Goal: Task Accomplishment & Management: Use online tool/utility

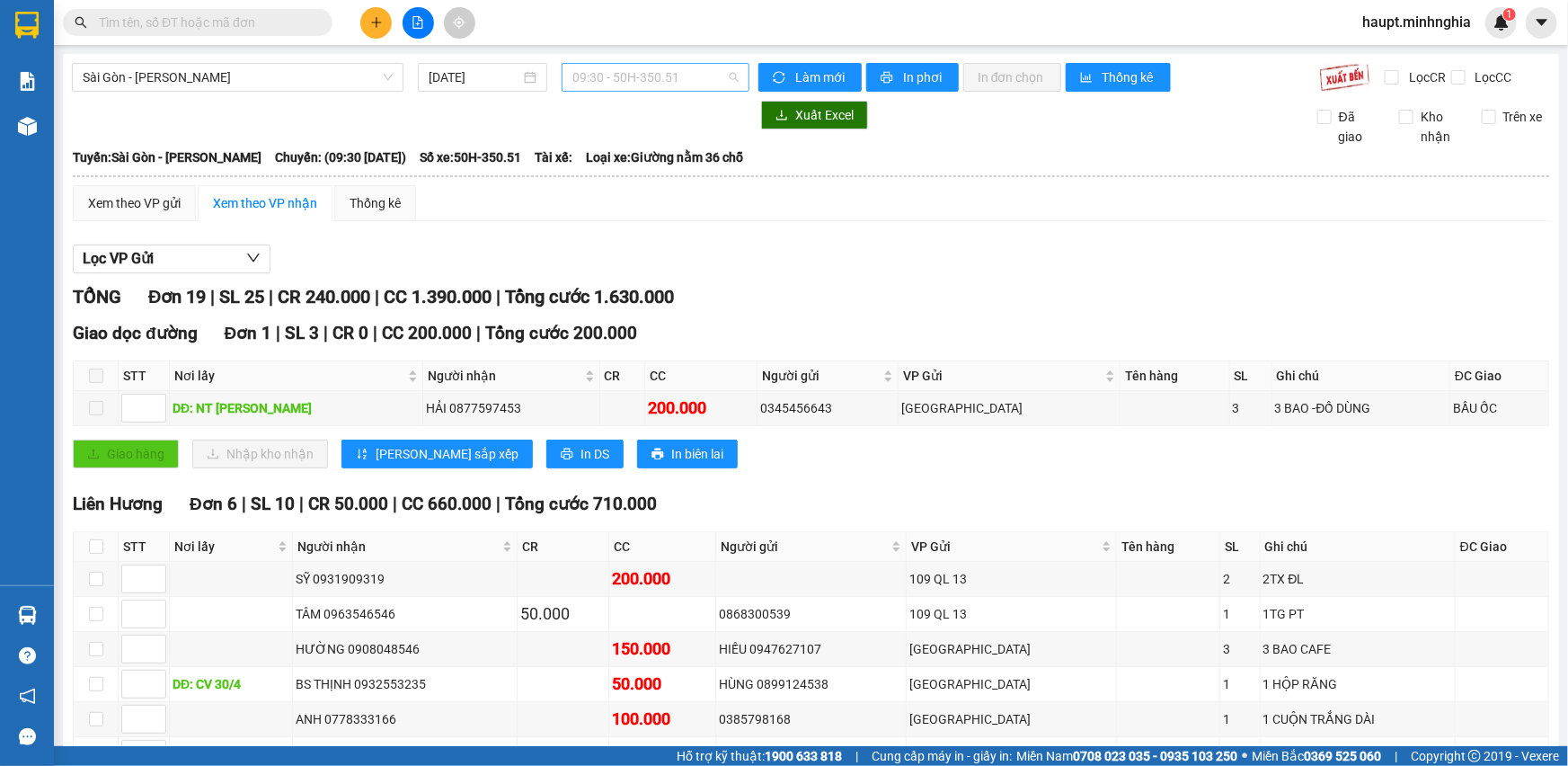
click at [697, 81] on span "09:30 - 50H-350.51" at bounding box center [655, 78] width 166 height 27
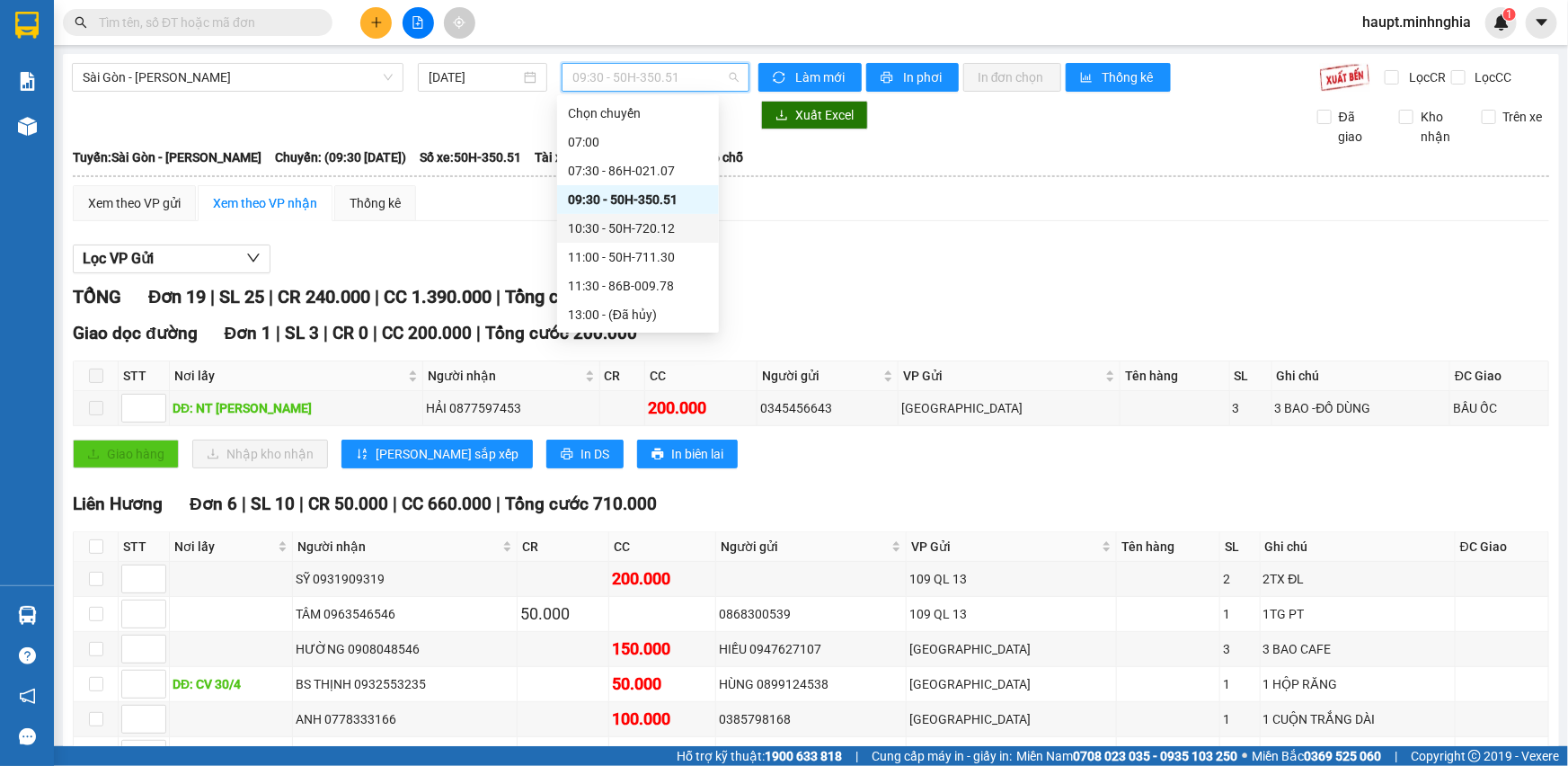
click at [664, 220] on div "10:30 - 50H-720.12" at bounding box center [638, 228] width 140 height 19
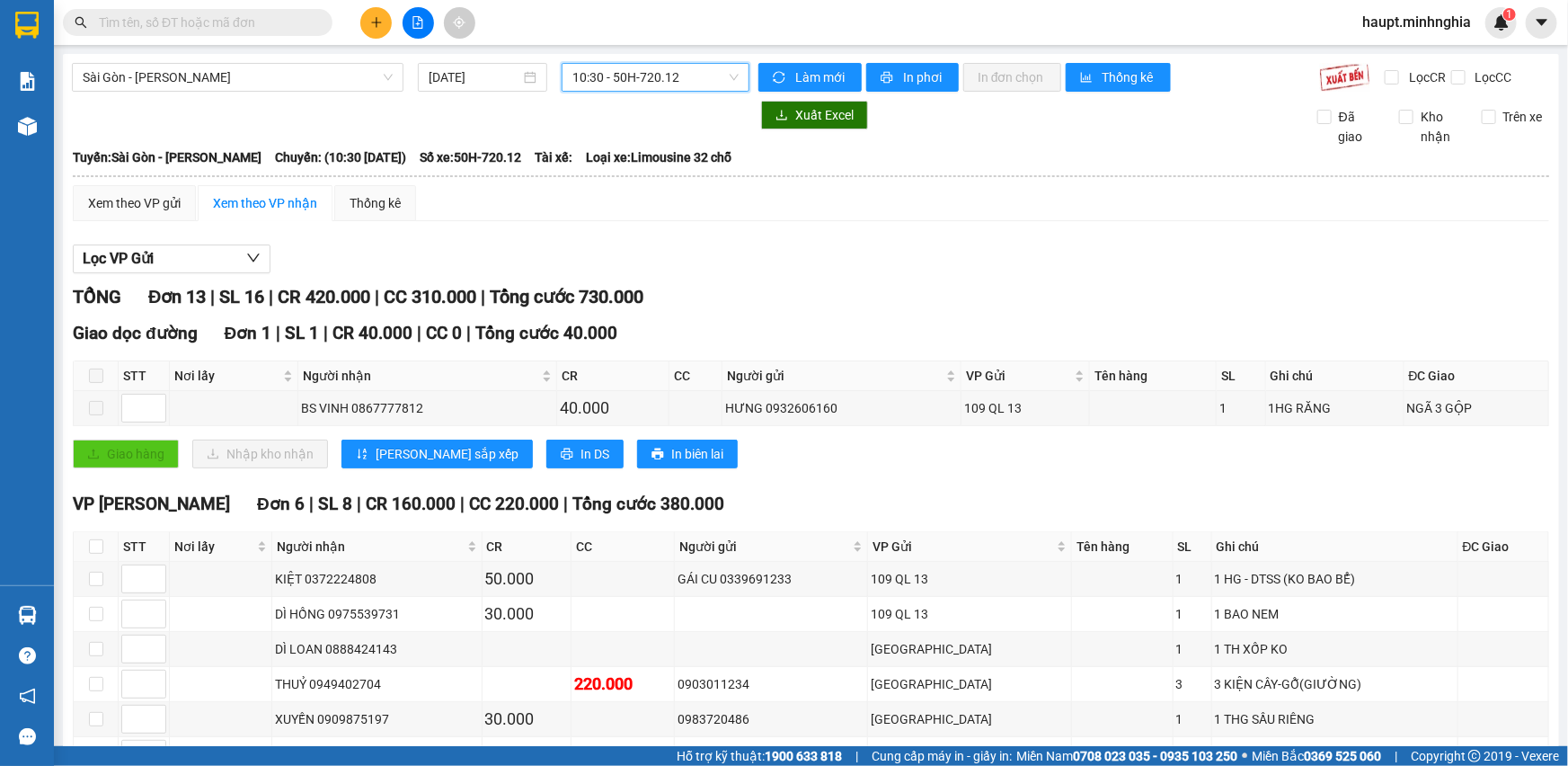
click at [697, 75] on span "10:30 - 50H-720.12" at bounding box center [655, 78] width 166 height 27
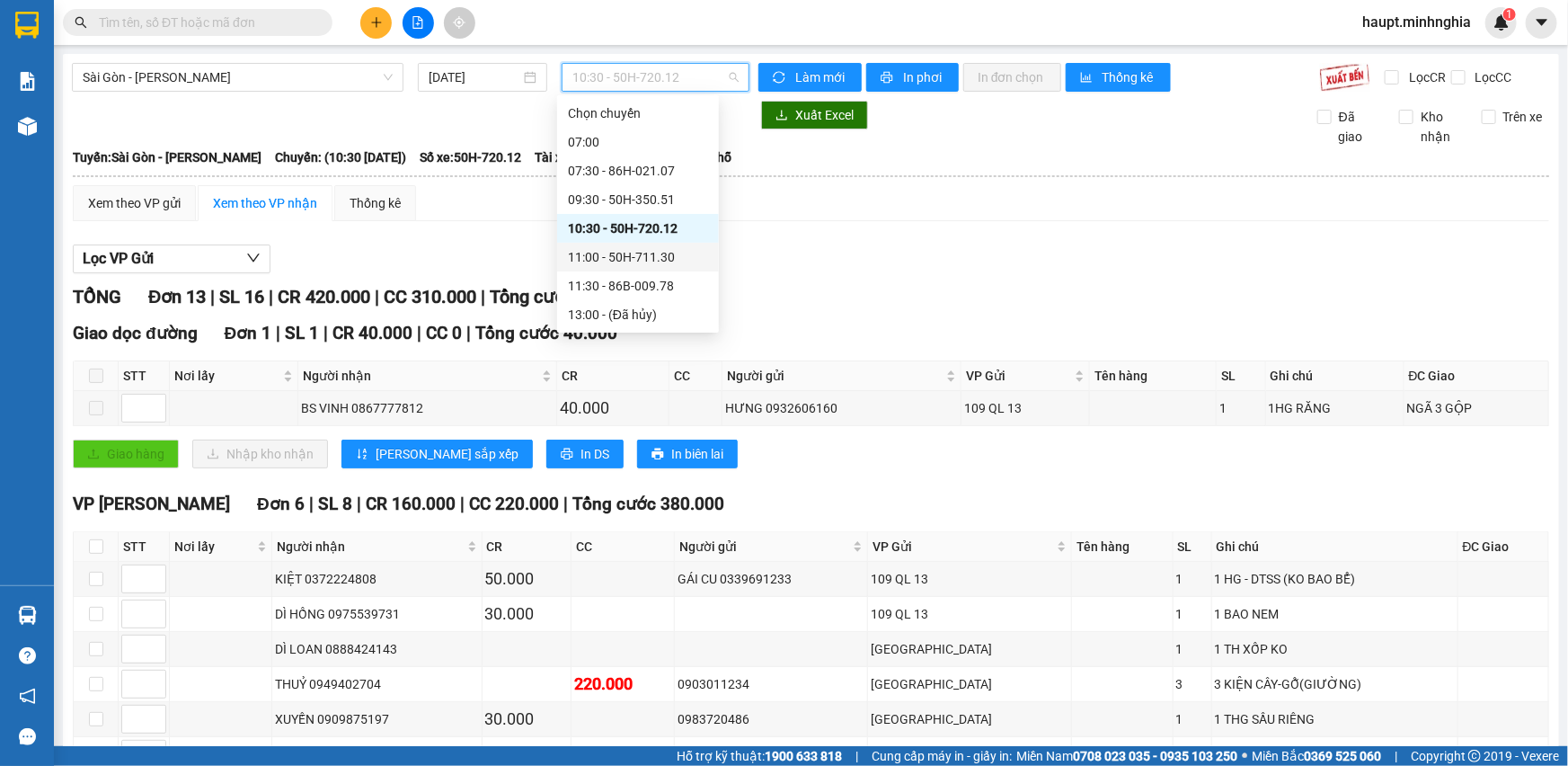
click at [664, 254] on div "11:00 - 50H-711.30" at bounding box center [638, 257] width 140 height 19
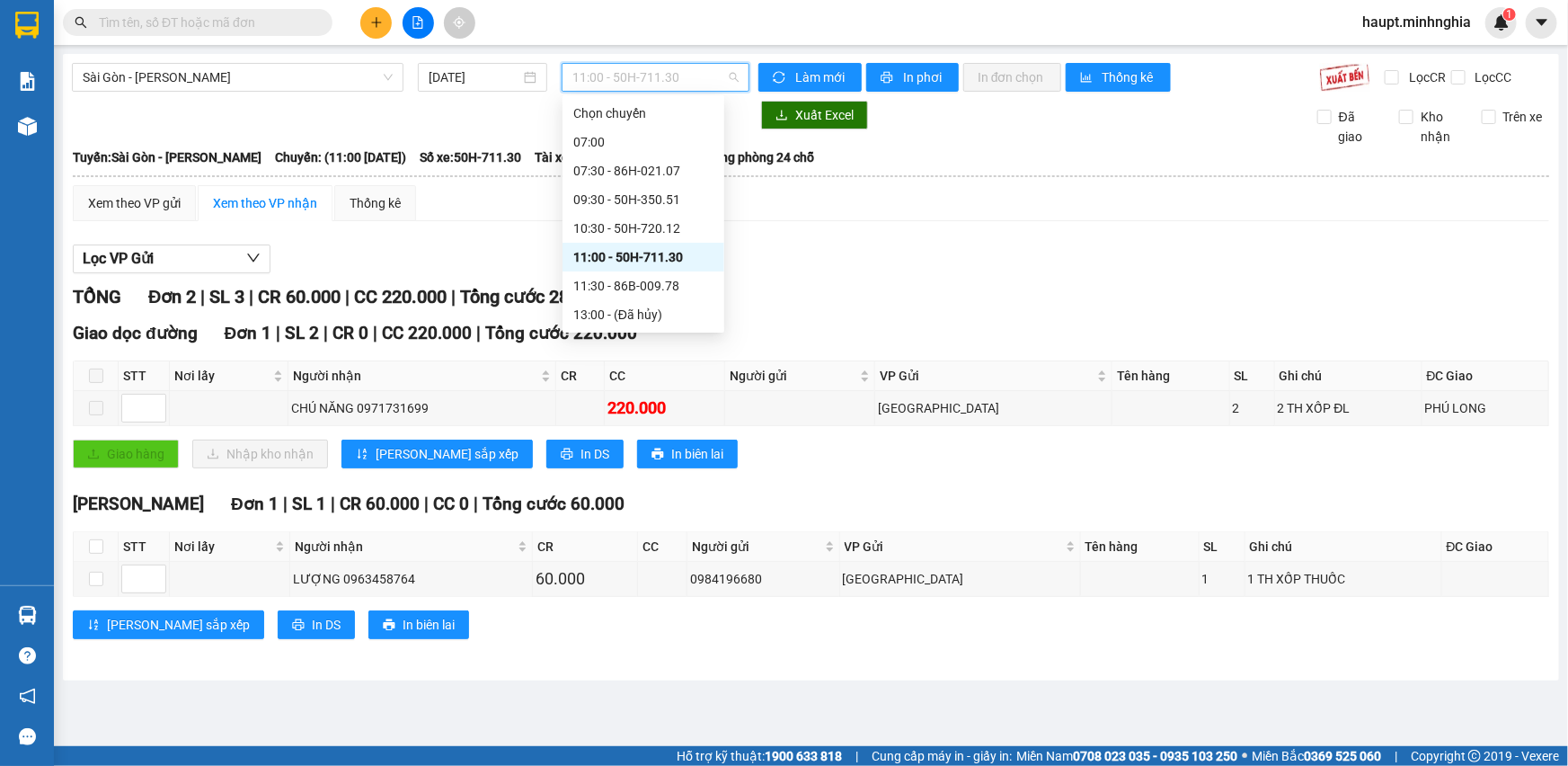
click at [687, 90] on span "11:00 - 50H-711.30" at bounding box center [655, 78] width 166 height 27
click at [683, 278] on div "11:30 - 86B-009.78" at bounding box center [643, 286] width 140 height 19
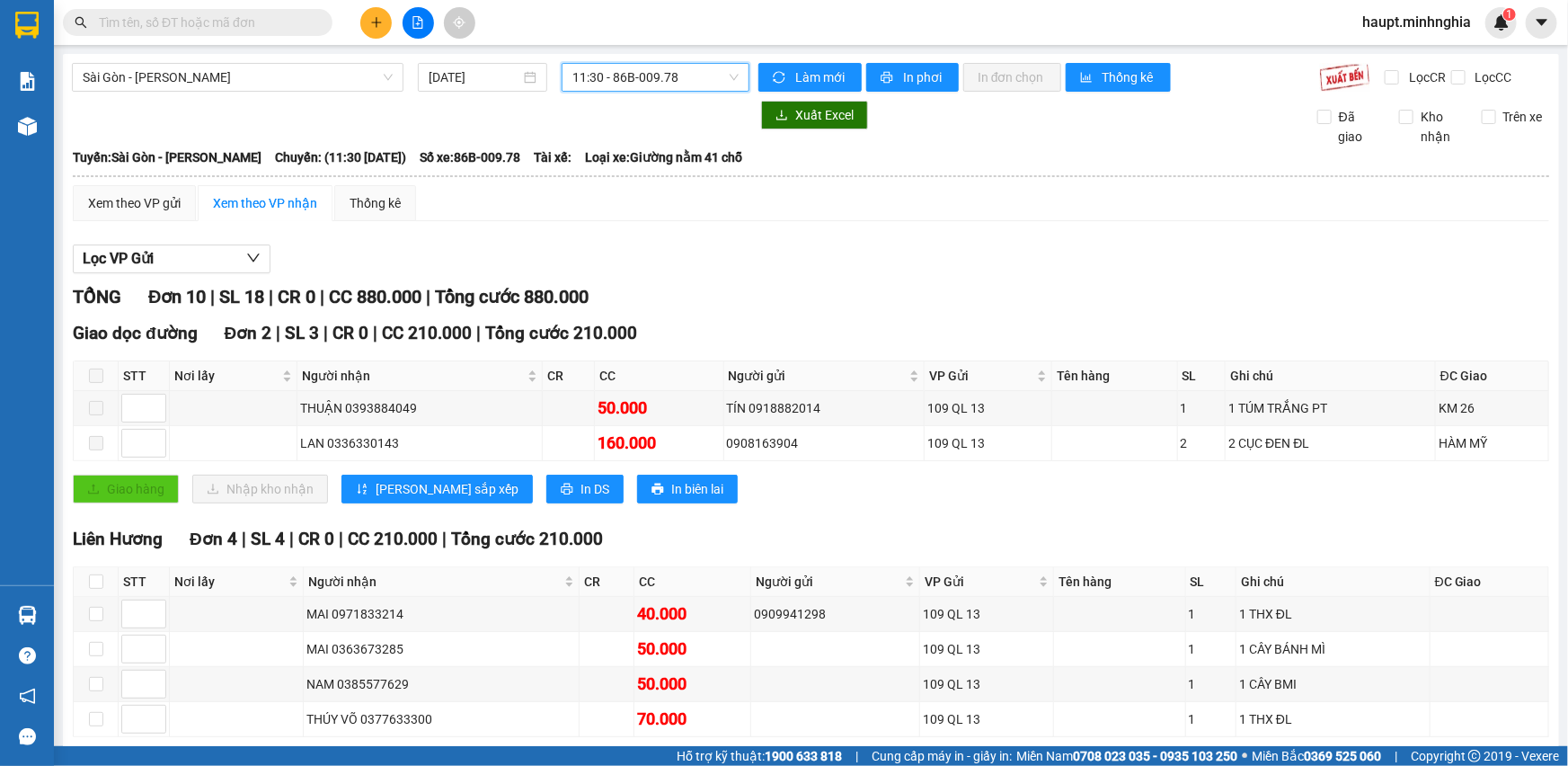
click at [707, 86] on span "11:30 - 86B-009.78" at bounding box center [655, 78] width 166 height 27
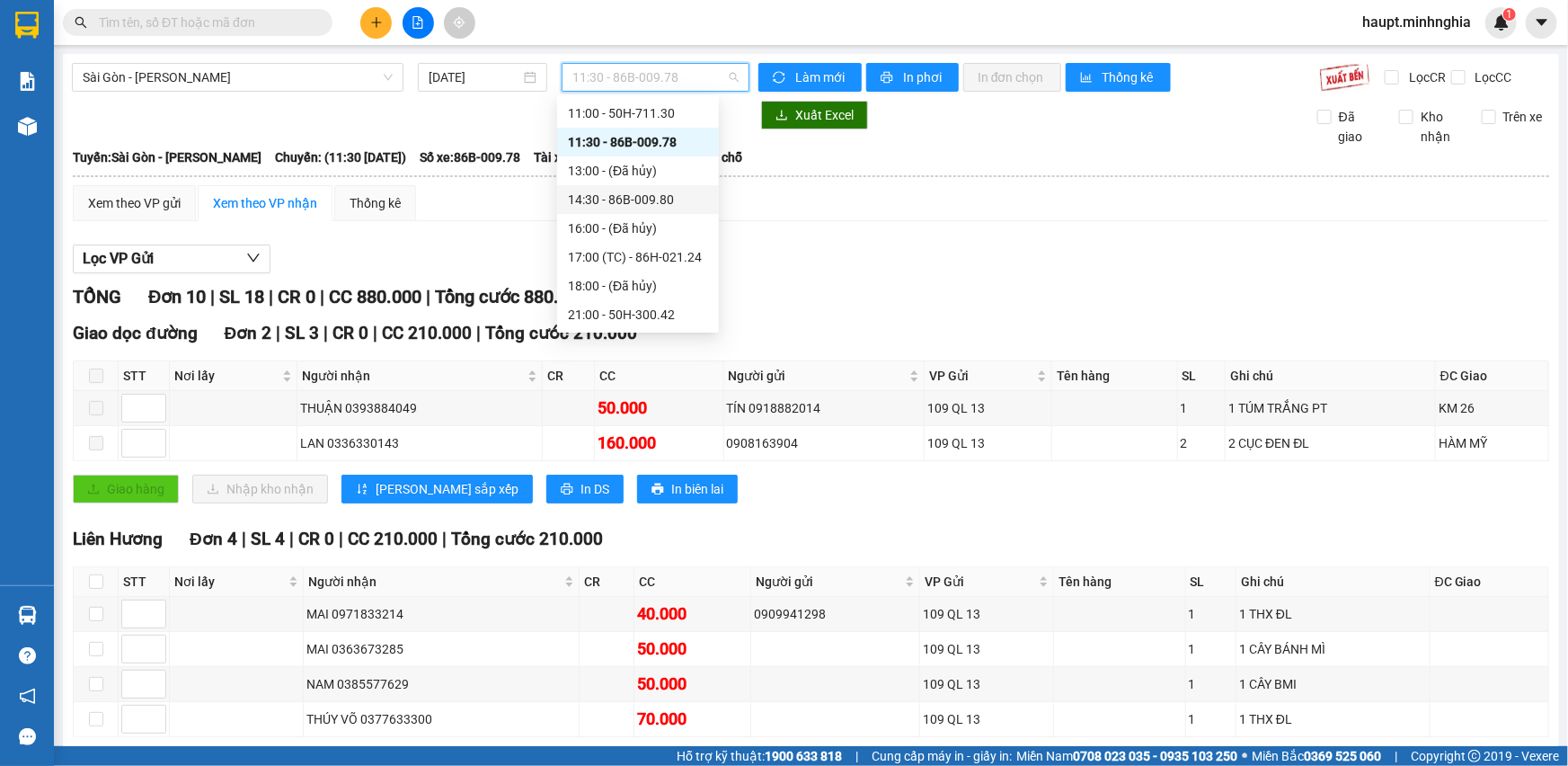
scroll to position [163, 0]
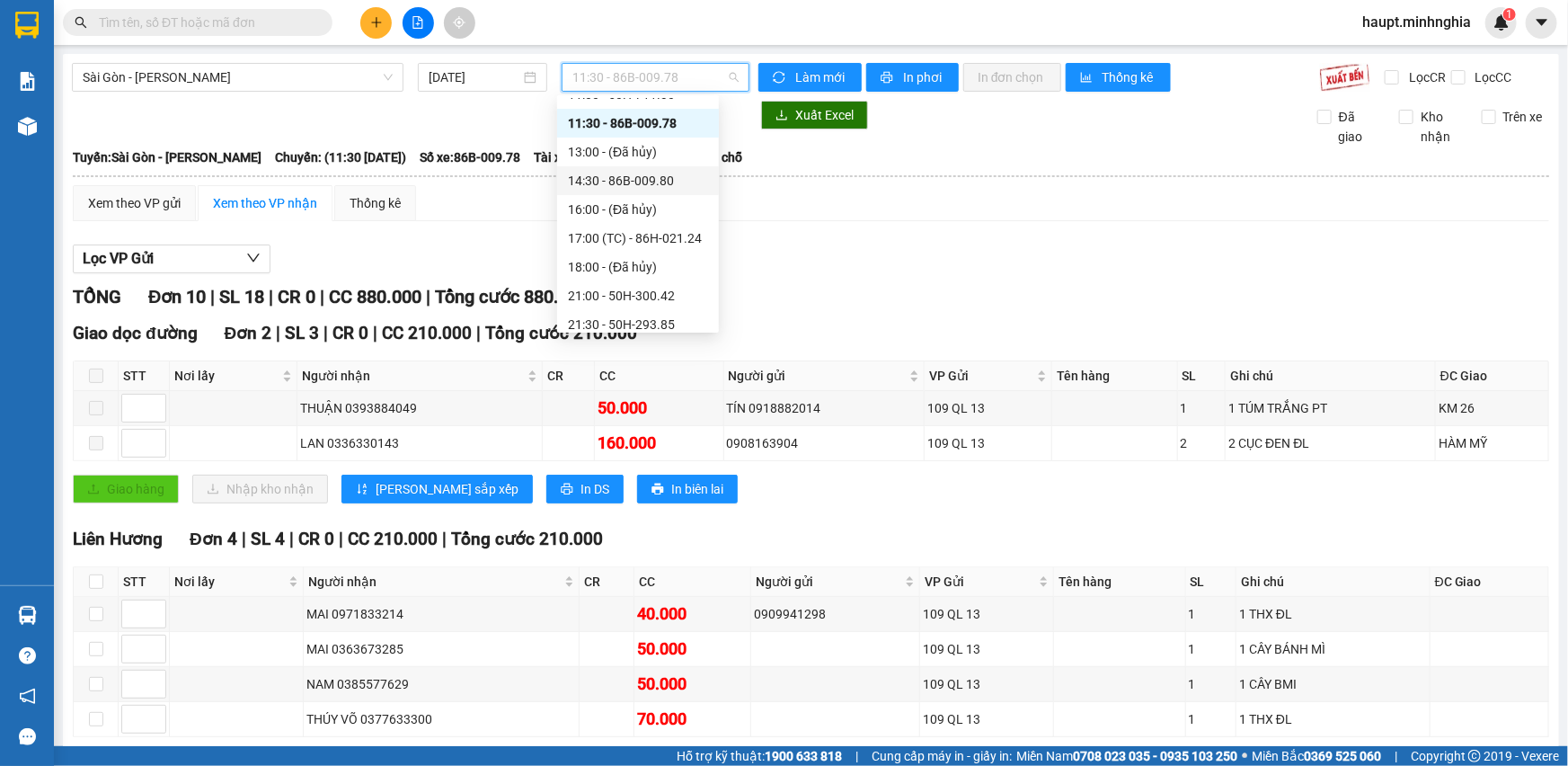
click at [683, 180] on div "14:30 - 86B-009.80" at bounding box center [638, 180] width 140 height 19
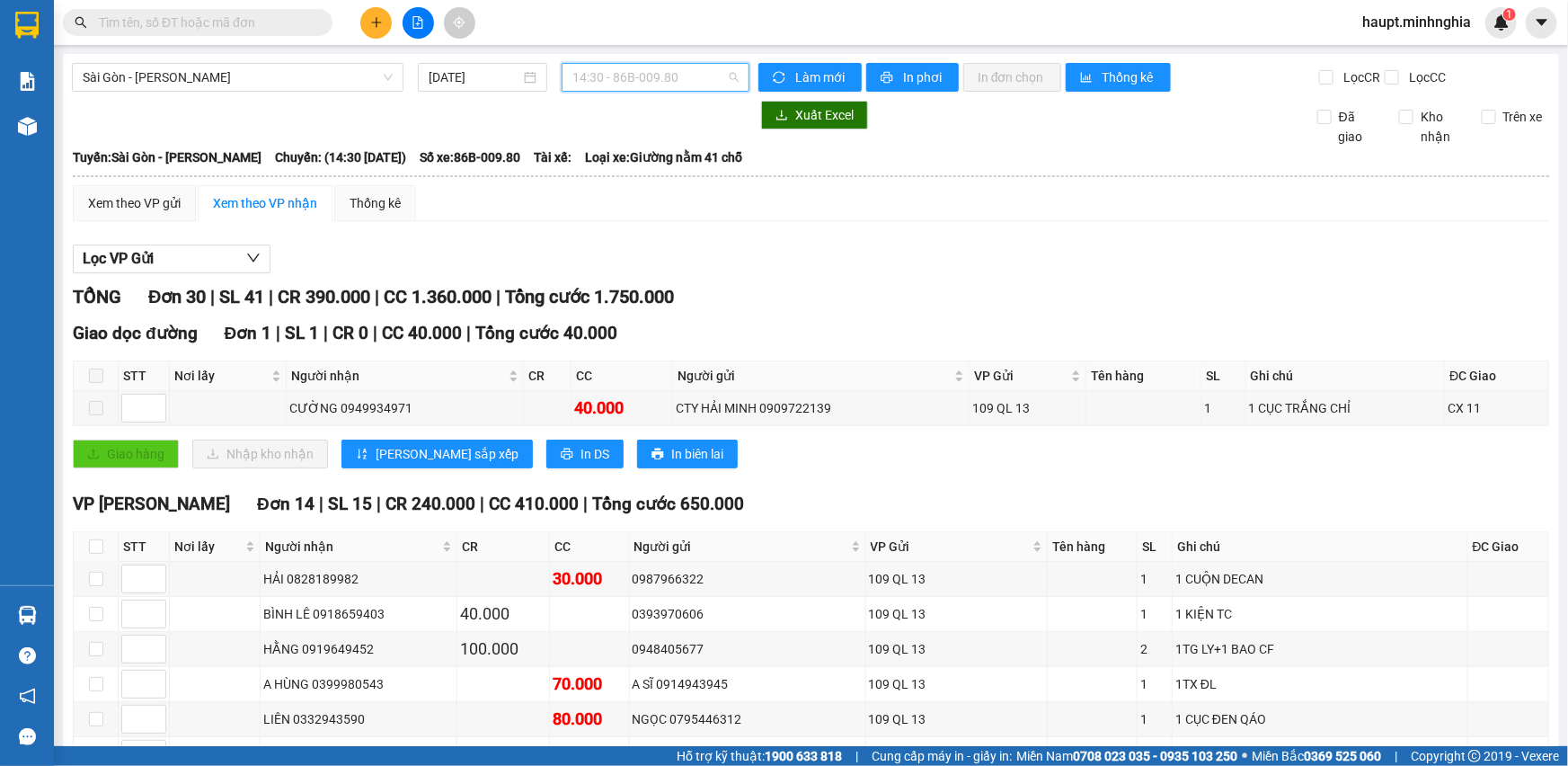
click at [713, 84] on span "14:30 - 86B-009.80" at bounding box center [655, 78] width 166 height 27
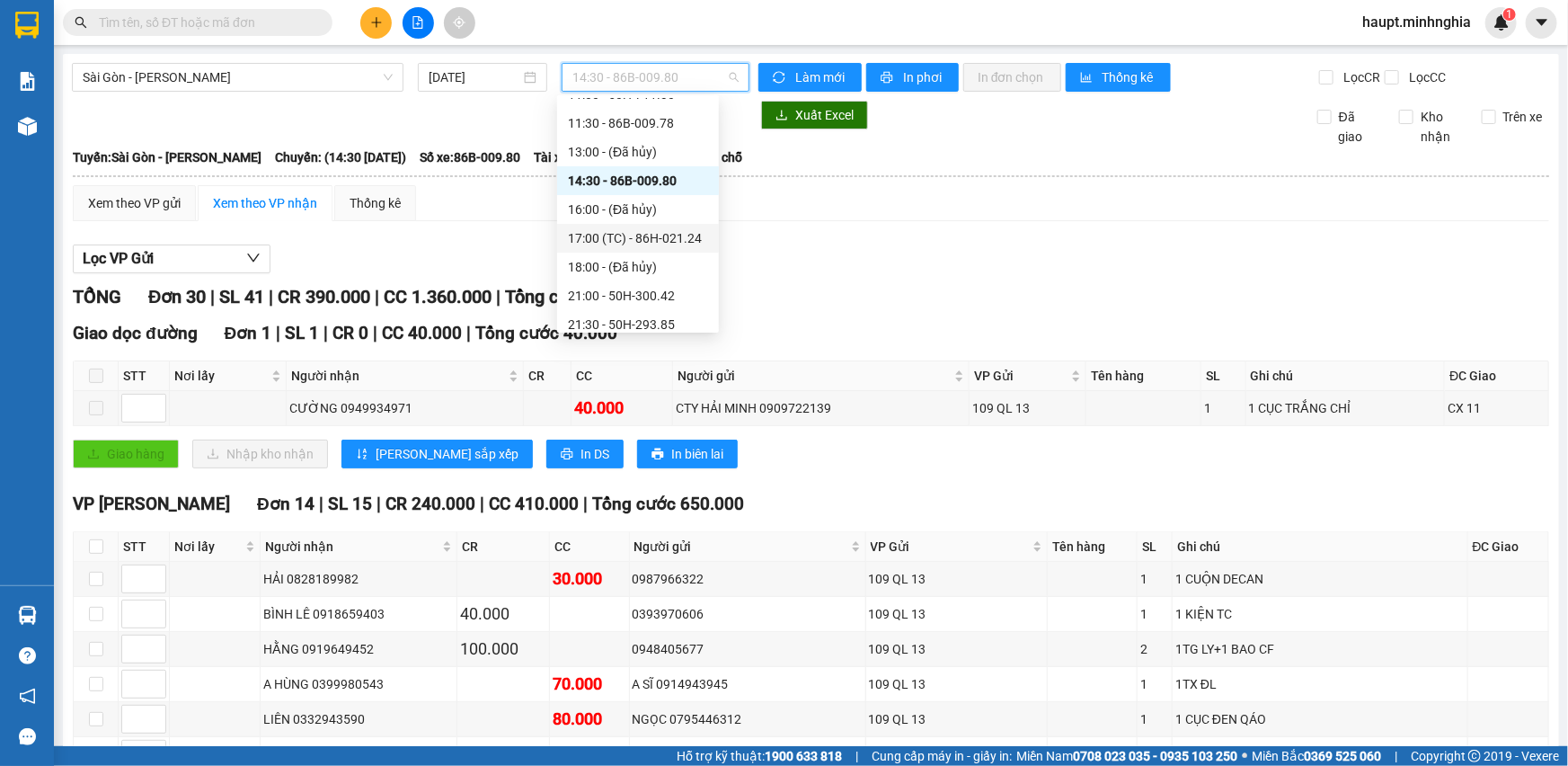
click at [683, 239] on div "17:00 (TC) - 86H-021.24" at bounding box center [638, 238] width 140 height 19
